Goal: Complete application form: Complete application form

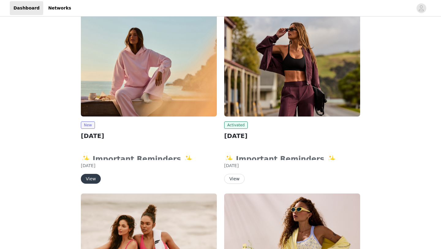
scroll to position [57, 0]
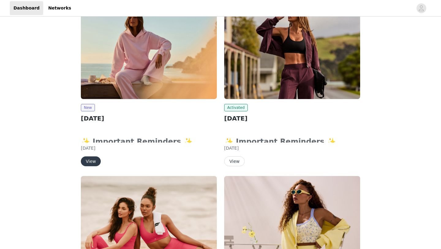
click at [94, 163] on button "View" at bounding box center [91, 161] width 20 height 10
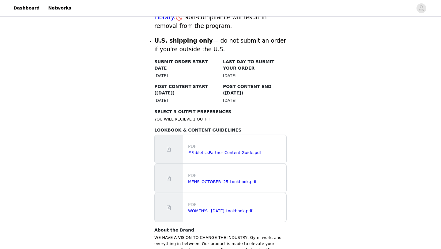
scroll to position [288, 0]
click at [213, 208] on link "WOMEN'S_ October 2025 Lookbook.pdf" at bounding box center [220, 210] width 64 height 5
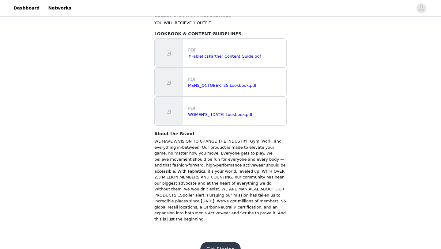
click at [225, 241] on button "Get Started" at bounding box center [220, 248] width 41 height 15
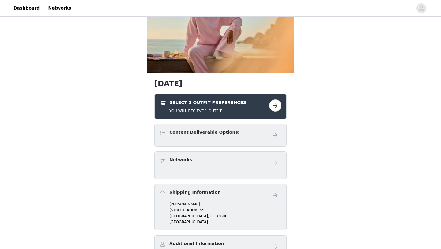
scroll to position [43, 0]
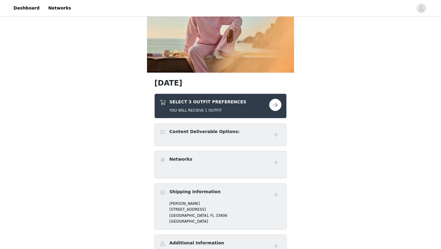
click at [277, 102] on button "button" at bounding box center [275, 105] width 12 height 12
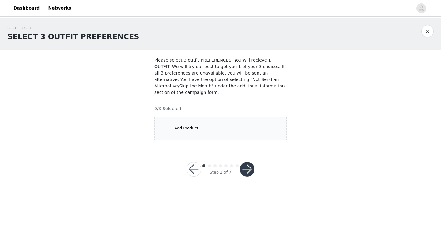
click at [209, 129] on div "Add Product" at bounding box center [220, 128] width 132 height 23
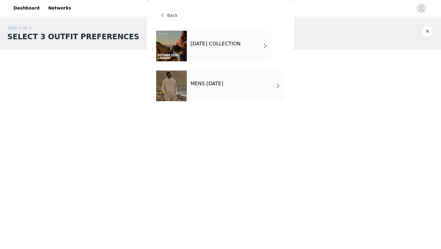
click at [208, 43] on h4 "OCTOBER 2025 COLLECTION" at bounding box center [215, 44] width 50 height 6
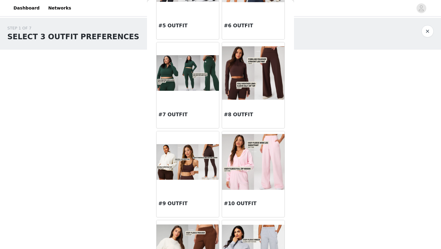
scroll to position [259, 0]
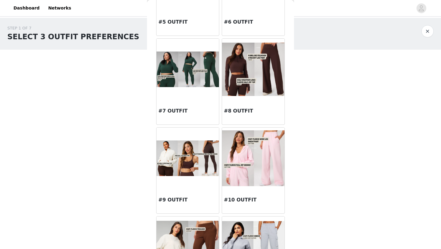
click at [255, 164] on img at bounding box center [253, 157] width 62 height 55
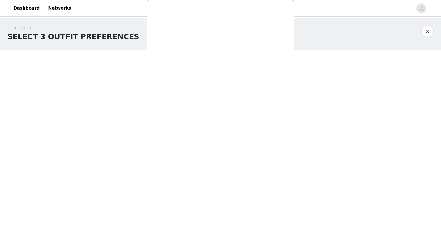
scroll to position [0, 0]
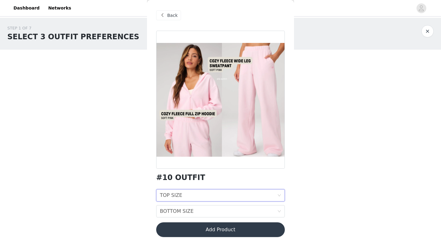
click at [256, 196] on div "TOP SIZE TOP SIZE" at bounding box center [218, 195] width 117 height 12
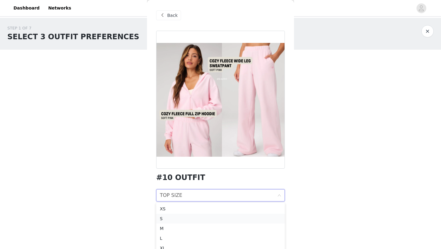
click at [253, 218] on div "S" at bounding box center [220, 218] width 121 height 7
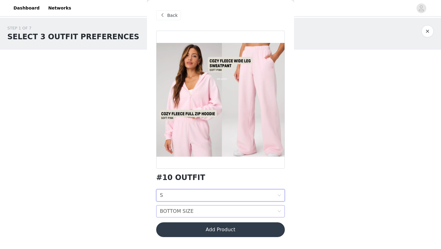
click at [261, 210] on div "BOTTOM SIZE BOTTOM SIZE" at bounding box center [218, 211] width 117 height 12
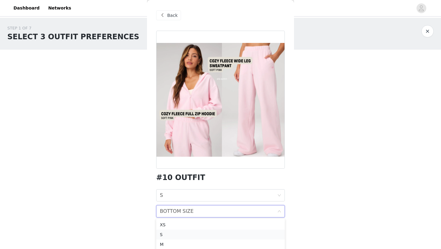
click at [245, 230] on li "S" at bounding box center [220, 234] width 129 height 10
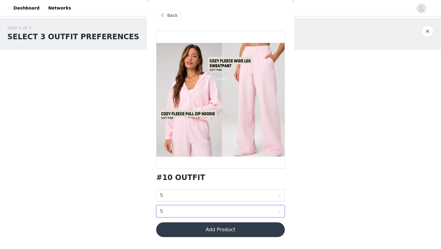
click at [342, 170] on div "STEP 1 OF 7 SELECT 3 OUTFIT PREFERENCES Please select 3 outfit PREFERENCES. You…" at bounding box center [220, 104] width 441 height 173
click at [257, 231] on button "Add Product" at bounding box center [220, 229] width 129 height 15
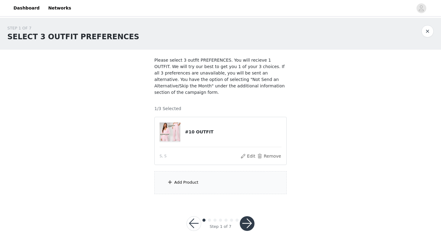
click at [249, 180] on div "Add Product" at bounding box center [220, 182] width 132 height 23
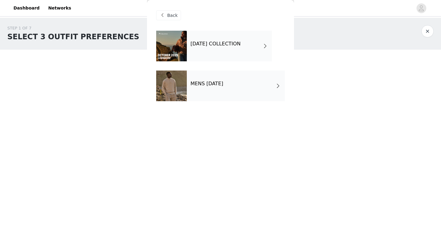
click at [222, 49] on div "OCTOBER 2025 COLLECTION" at bounding box center [229, 46] width 85 height 31
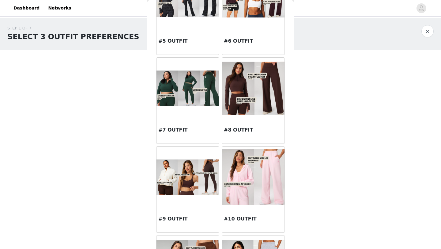
scroll to position [243, 0]
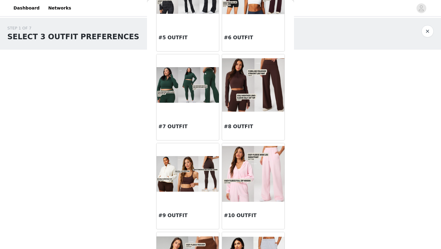
click at [272, 101] on img at bounding box center [253, 84] width 62 height 53
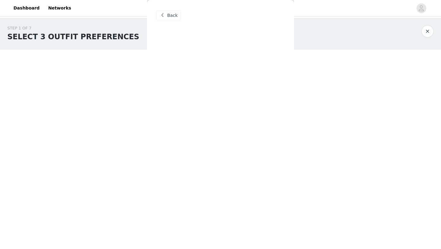
scroll to position [0, 0]
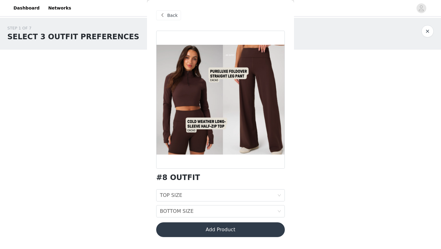
click at [173, 19] on div "Back" at bounding box center [168, 15] width 25 height 10
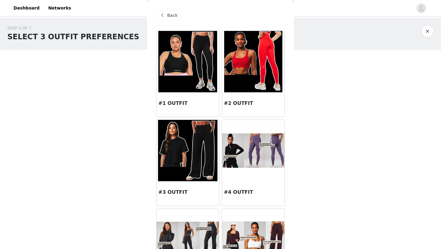
click at [173, 17] on span "Back" at bounding box center [172, 15] width 10 height 6
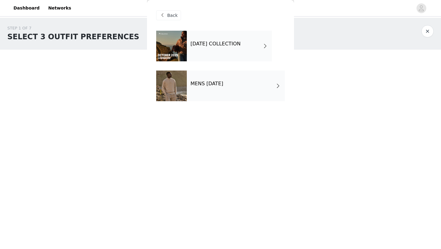
click at [172, 16] on span "Back" at bounding box center [172, 15] width 10 height 6
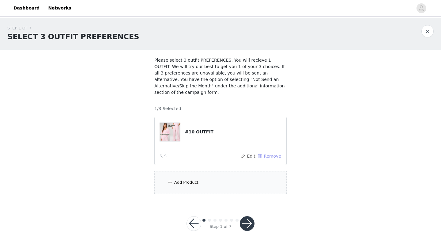
click at [265, 156] on button "Remove" at bounding box center [269, 155] width 24 height 7
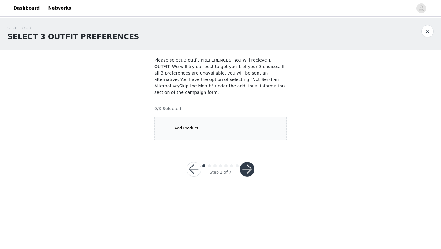
click at [228, 137] on div "Add Product" at bounding box center [220, 128] width 132 height 23
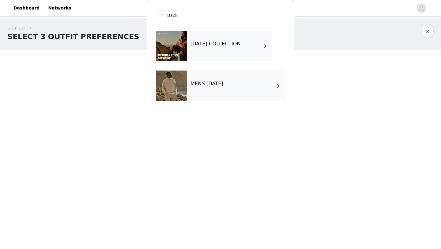
click at [238, 50] on div "OCTOBER 2025 COLLECTION" at bounding box center [229, 46] width 85 height 31
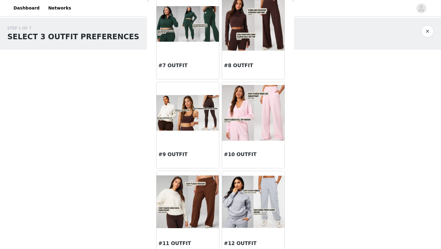
scroll to position [292, 0]
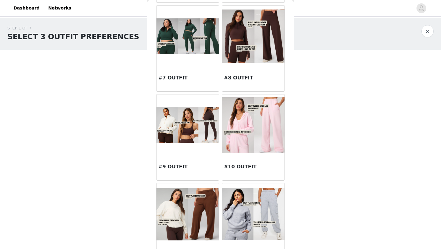
click at [271, 58] on img at bounding box center [253, 35] width 62 height 53
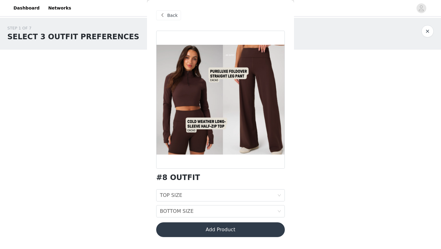
scroll to position [0, 0]
click at [238, 189] on div "#8 OUTFIT TOP SIZE TOP SIZE BOTTOM SIZE BOTTOM SIZE Add Product" at bounding box center [220, 137] width 129 height 213
click at [238, 194] on div "TOP SIZE TOP SIZE" at bounding box center [218, 195] width 117 height 12
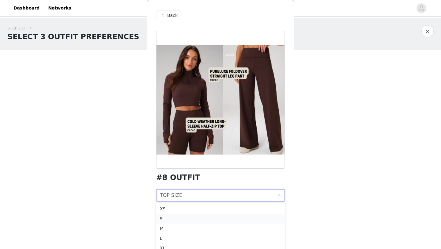
click at [235, 216] on div "S" at bounding box center [220, 218] width 121 height 7
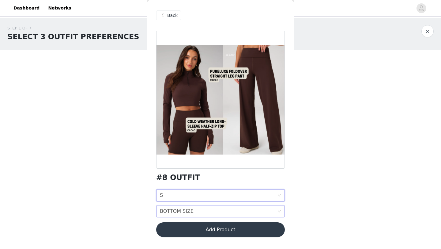
click at [234, 209] on div "BOTTOM SIZE BOTTOM SIZE" at bounding box center [218, 211] width 117 height 12
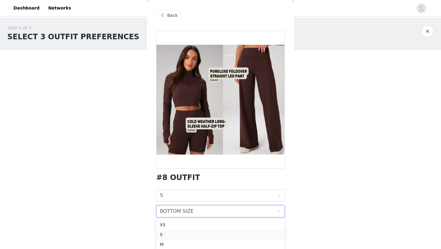
click at [233, 232] on div "S" at bounding box center [220, 234] width 121 height 7
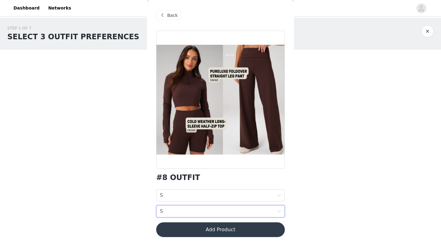
click at [271, 232] on button "Add Product" at bounding box center [220, 229] width 129 height 15
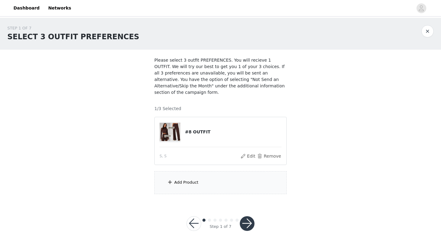
click at [261, 180] on div "Add Product" at bounding box center [220, 182] width 132 height 23
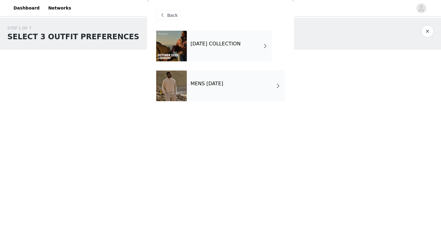
click at [239, 41] on h4 "OCTOBER 2025 COLLECTION" at bounding box center [215, 44] width 50 height 6
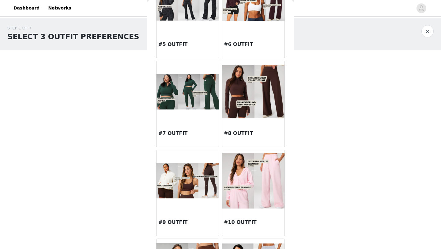
scroll to position [244, 0]
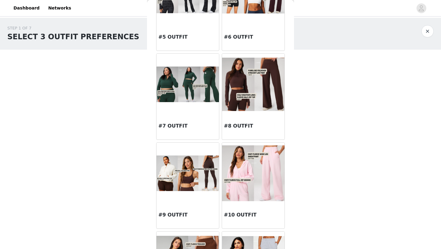
click at [255, 167] on img at bounding box center [253, 172] width 62 height 55
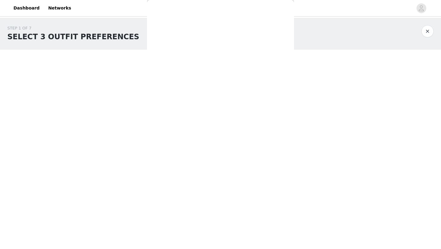
scroll to position [0, 0]
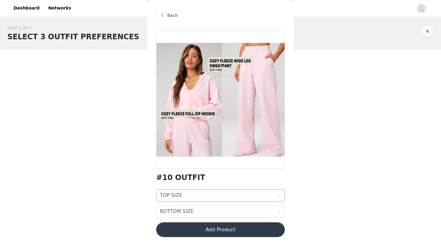
click at [240, 196] on div "TOP SIZE TOP SIZE" at bounding box center [218, 195] width 117 height 12
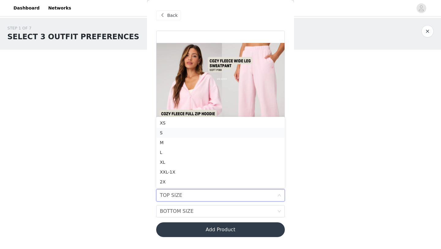
click at [218, 133] on div "S" at bounding box center [220, 132] width 121 height 7
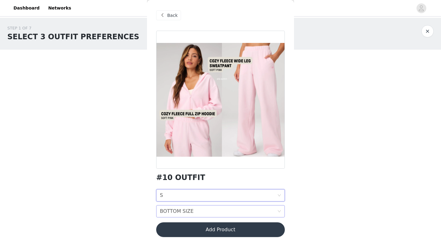
click at [224, 208] on div "BOTTOM SIZE BOTTOM SIZE" at bounding box center [218, 211] width 117 height 12
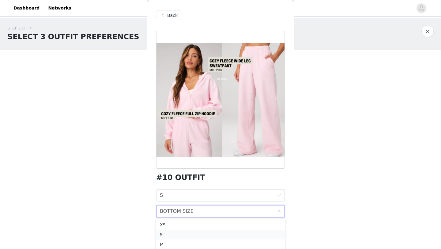
click at [219, 232] on div "S" at bounding box center [220, 234] width 121 height 7
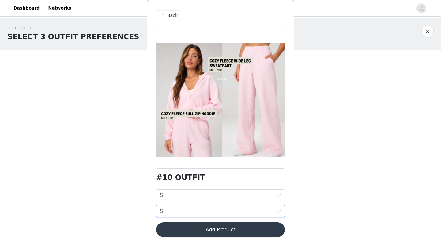
click at [227, 232] on button "Add Product" at bounding box center [220, 229] width 129 height 15
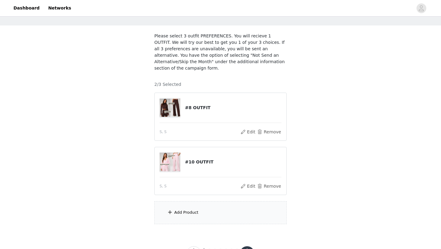
scroll to position [51, 0]
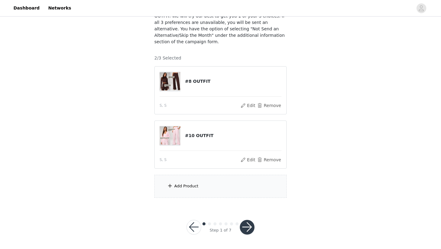
click at [202, 186] on div "Add Product" at bounding box center [220, 185] width 132 height 23
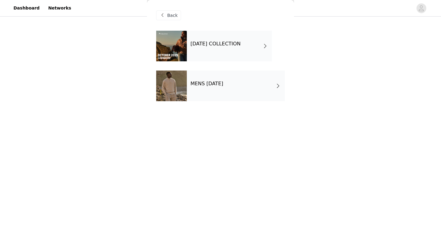
click at [232, 52] on div "OCTOBER 2025 COLLECTION" at bounding box center [229, 46] width 85 height 31
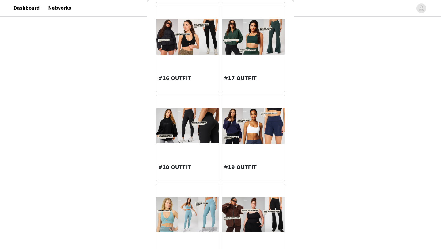
scroll to position [668, 0]
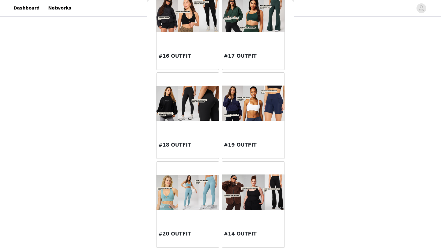
click at [323, 107] on div "STEP 1 OF 7 SELECT 3 OUTFIT PREFERENCES Please select 3 outfit PREFERENCES. You…" at bounding box center [220, 86] width 441 height 238
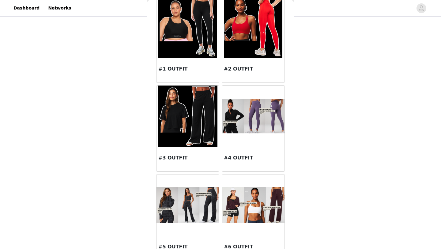
scroll to position [0, 0]
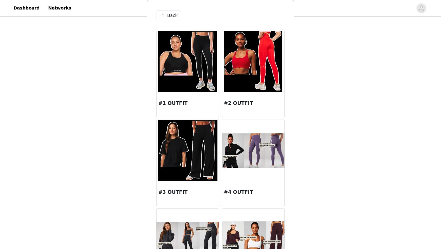
click at [167, 13] on span "Back" at bounding box center [172, 15] width 10 height 6
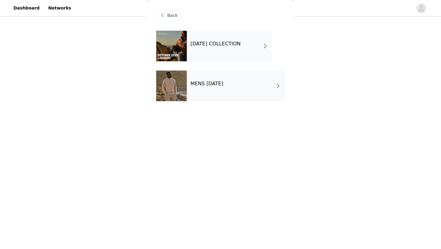
click at [171, 11] on div "Back" at bounding box center [168, 15] width 25 height 10
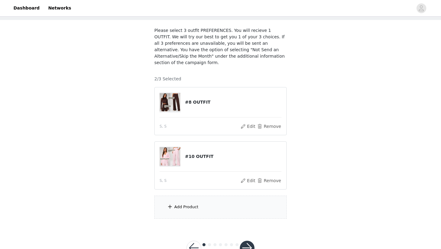
scroll to position [51, 0]
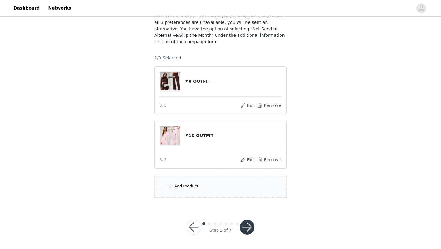
click at [210, 189] on div "Add Product" at bounding box center [220, 185] width 132 height 23
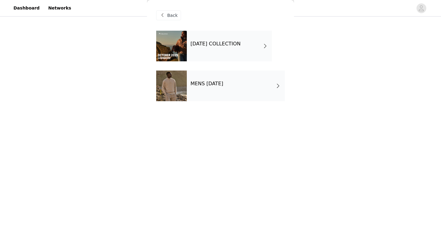
click at [222, 48] on div "OCTOBER 2025 COLLECTION" at bounding box center [229, 46] width 85 height 31
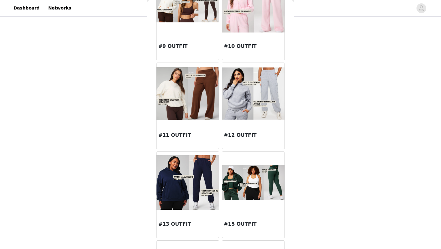
scroll to position [413, 0]
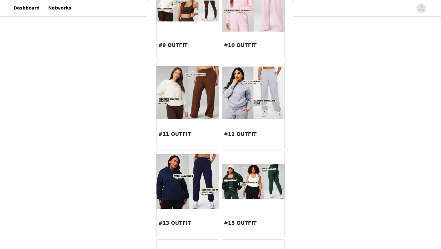
click at [193, 183] on img at bounding box center [187, 181] width 62 height 54
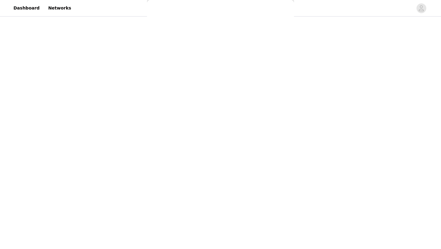
scroll to position [0, 0]
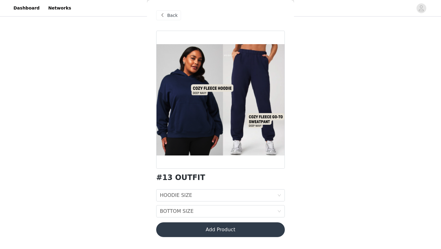
click at [173, 14] on span "Back" at bounding box center [172, 15] width 10 height 6
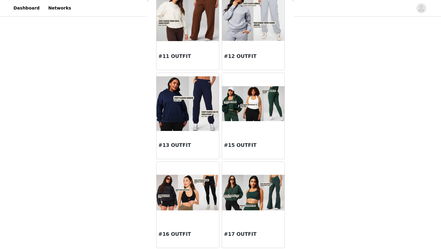
scroll to position [488, 0]
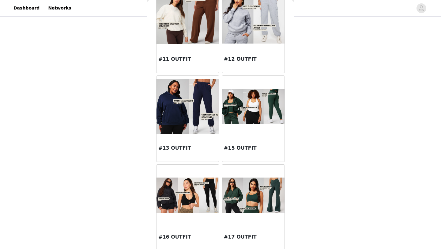
click at [185, 99] on img at bounding box center [187, 106] width 62 height 54
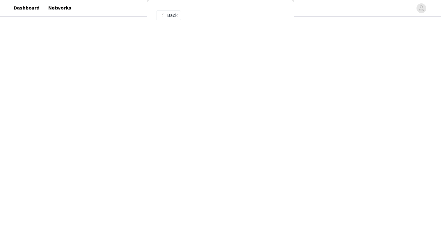
scroll to position [0, 0]
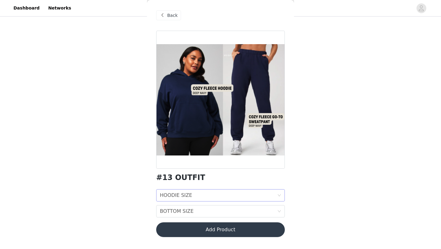
click at [194, 193] on div "HOODIE SIZE HOODIE SIZE" at bounding box center [218, 195] width 117 height 12
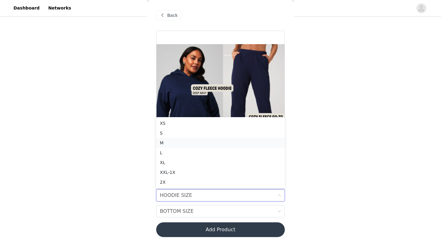
click at [184, 142] on div "M" at bounding box center [220, 142] width 121 height 7
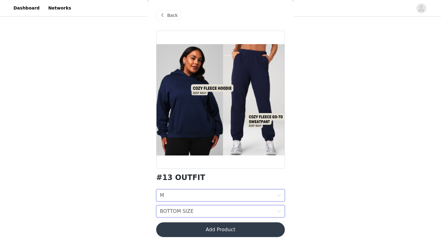
click at [195, 208] on div "BOTTOM SIZE BOTTOM SIZE" at bounding box center [218, 211] width 117 height 12
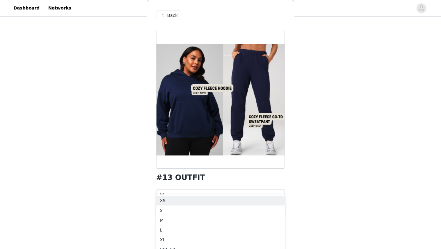
scroll to position [92, 0]
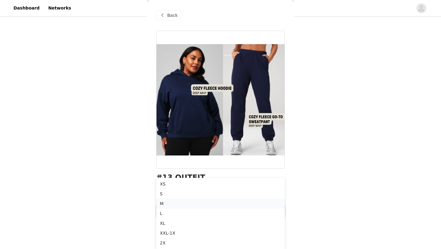
click at [254, 201] on div "M" at bounding box center [220, 203] width 121 height 7
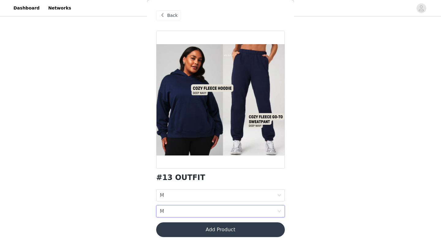
scroll to position [51, 0]
click at [237, 237] on div "#13 OUTFIT HOODIE SIZE M BOTTOM SIZE M Add Product" at bounding box center [220, 137] width 129 height 213
click at [257, 227] on button "Add Product" at bounding box center [220, 229] width 129 height 15
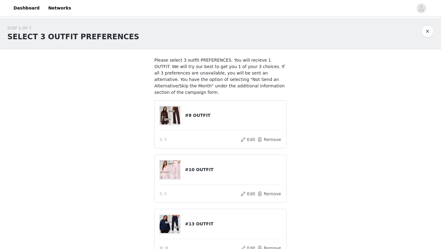
scroll to position [65, 0]
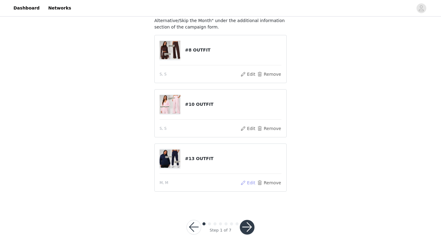
click at [250, 183] on button "Edit" at bounding box center [248, 182] width 16 height 7
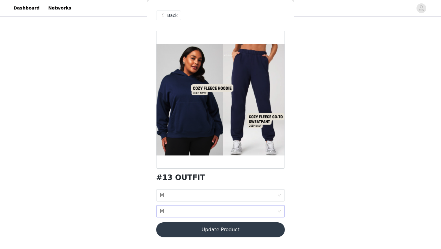
click at [241, 208] on div "BOTTOM SIZE M" at bounding box center [218, 211] width 117 height 12
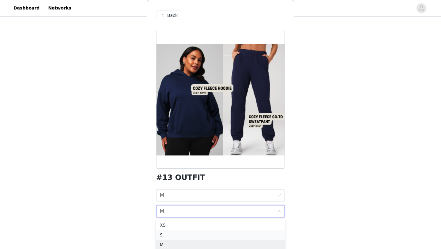
click at [231, 230] on li "S" at bounding box center [220, 235] width 129 height 10
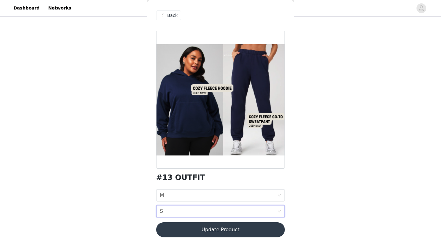
click at [331, 153] on div "STEP 1 OF 7 SELECT 3 OUTFIT PREFERENCES Please select 3 outfit PREFERENCES. You…" at bounding box center [220, 79] width 441 height 252
click at [257, 222] on div "#13 OUTFIT HOODIE SIZE M BOTTOM SIZE S Update Product" at bounding box center [220, 137] width 129 height 213
click at [257, 229] on button "Update Product" at bounding box center [220, 229] width 129 height 15
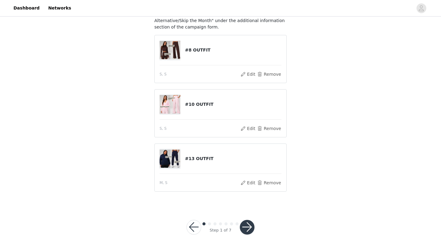
click at [249, 227] on button "button" at bounding box center [247, 226] width 15 height 15
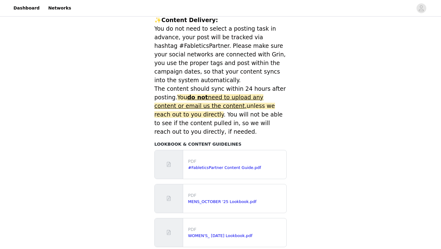
scroll to position [272, 0]
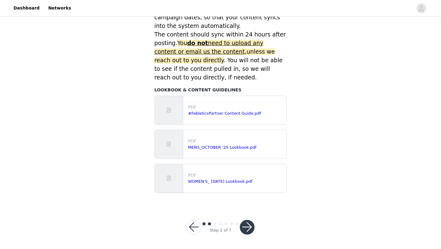
click at [248, 226] on button "button" at bounding box center [247, 226] width 15 height 15
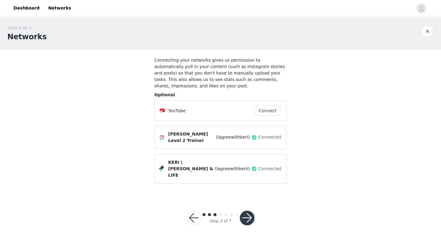
click at [247, 210] on button "button" at bounding box center [247, 217] width 15 height 15
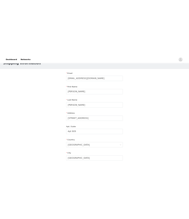
scroll to position [22, 0]
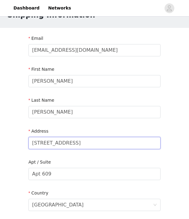
drag, startPoint x: 91, startPoint y: 138, endPoint x: 102, endPoint y: 144, distance: 12.0
click at [102, 144] on input "205 W Hyde Park Pl" at bounding box center [94, 143] width 132 height 12
paste input "855 Central Ave #603 St. Petersburg, FL 33701"
type input "855 Central Ave #603 St. Petersburg, FL 33701"
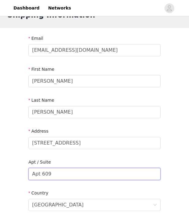
click at [65, 173] on input "Apt 609" at bounding box center [94, 174] width 132 height 12
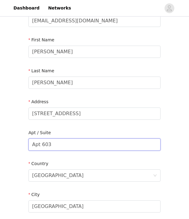
scroll to position [53, 0]
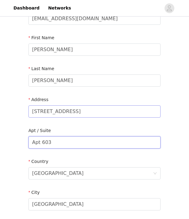
type input "Apt 603"
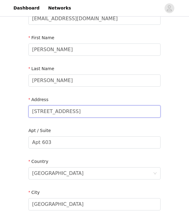
drag, startPoint x: 84, startPoint y: 111, endPoint x: 151, endPoint y: 114, distance: 67.1
click at [151, 114] on input "855 Central Ave #603 St. Petersburg, FL 33701" at bounding box center [94, 111] width 132 height 12
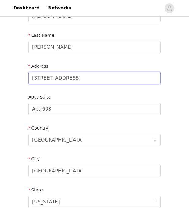
scroll to position [92, 0]
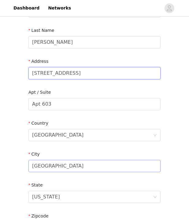
type input "855 Central Ave"
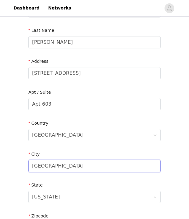
drag, startPoint x: 74, startPoint y: 167, endPoint x: 24, endPoint y: 167, distance: 50.2
click at [24, 167] on section "Email keri@lagreewithkeri.com First Name Keriann Last Name Dignan Address 855 C…" at bounding box center [94, 120] width 147 height 324
paste input "St. Petersburg, FL 33701"
drag, startPoint x: 92, startPoint y: 170, endPoint x: 63, endPoint y: 167, distance: 29.5
click at [63, 167] on input "St. Petersburg, FL 33701" at bounding box center [94, 166] width 132 height 12
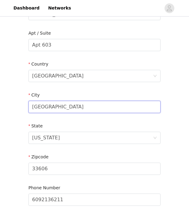
scroll to position [157, 0]
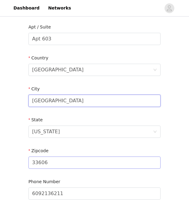
type input "St. Petersburg"
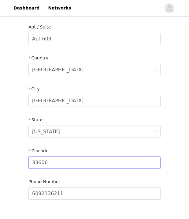
drag, startPoint x: 63, startPoint y: 163, endPoint x: 25, endPoint y: 163, distance: 38.3
click at [25, 163] on section "Email keri@lagreewithkeri.com First Name Keriann Last Name Dignan Address 855 C…" at bounding box center [94, 55] width 147 height 324
paste input ", FL 33701"
drag, startPoint x: 43, startPoint y: 162, endPoint x: 28, endPoint y: 162, distance: 15.3
click at [28, 162] on section "Email keri@lagreewithkeri.com First Name Keriann Last Name Dignan Address 855 C…" at bounding box center [94, 55] width 147 height 324
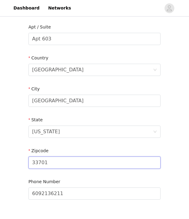
type input "33701"
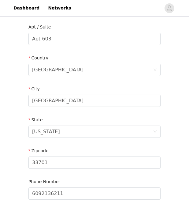
click at [72, 149] on div "Zipcode" at bounding box center [94, 152] width 132 height 9
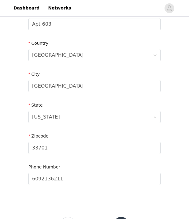
scroll to position [198, 0]
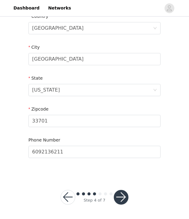
click at [126, 198] on button "button" at bounding box center [121, 197] width 15 height 15
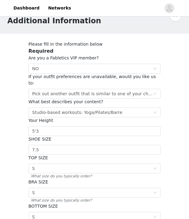
scroll to position [18, 0]
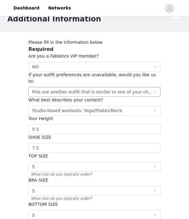
click at [145, 87] on div "Pick out another outfit that is similar to one of your choices" at bounding box center [92, 91] width 121 height 9
click at [176, 97] on div "STEP 5 OF 7 Additional Information Please fill in the information below Require…" at bounding box center [94, 137] width 189 height 274
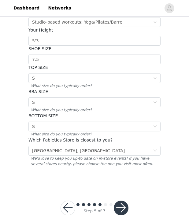
scroll to position [110, 0]
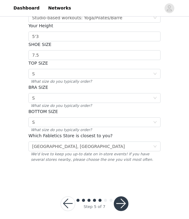
click at [125, 197] on button "button" at bounding box center [121, 203] width 15 height 15
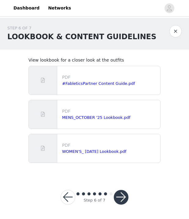
click at [122, 200] on button "button" at bounding box center [121, 197] width 15 height 15
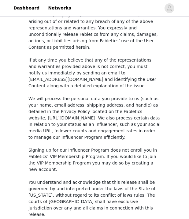
scroll to position [475, 0]
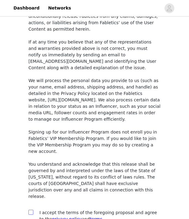
click at [30, 210] on input "checkbox" at bounding box center [30, 212] width 4 height 4
checkbox input "true"
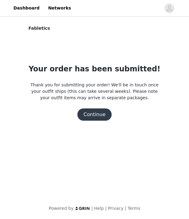
click at [103, 116] on button "Continue" at bounding box center [94, 114] width 34 height 12
